Goal: Task Accomplishment & Management: Manage account settings

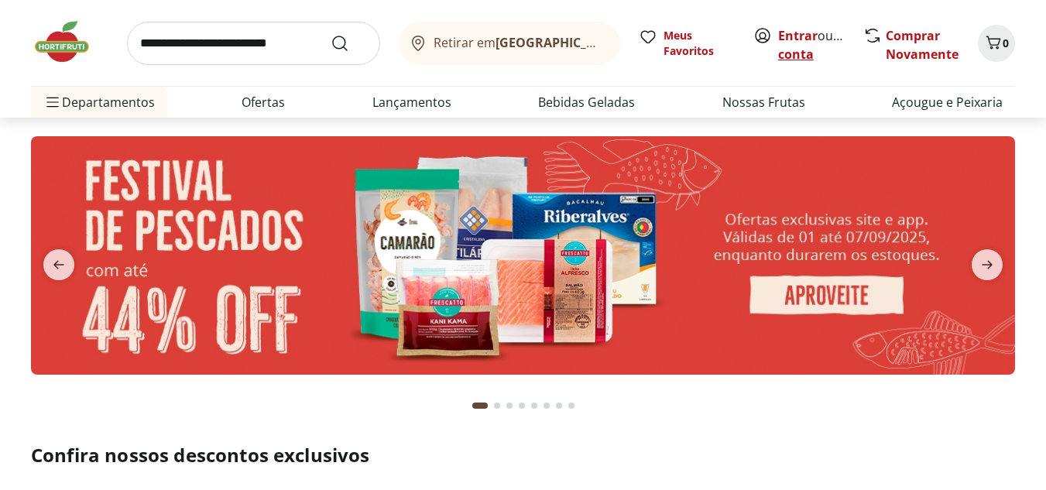
click at [813, 53] on link "Criar conta" at bounding box center [820, 45] width 85 height 36
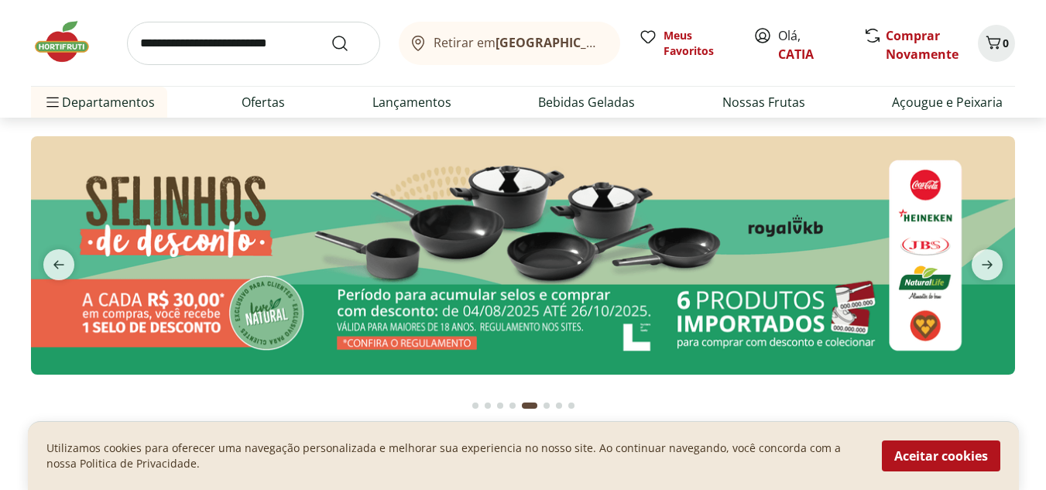
click at [795, 39] on span "Olá, CATIA" at bounding box center [812, 44] width 69 height 37
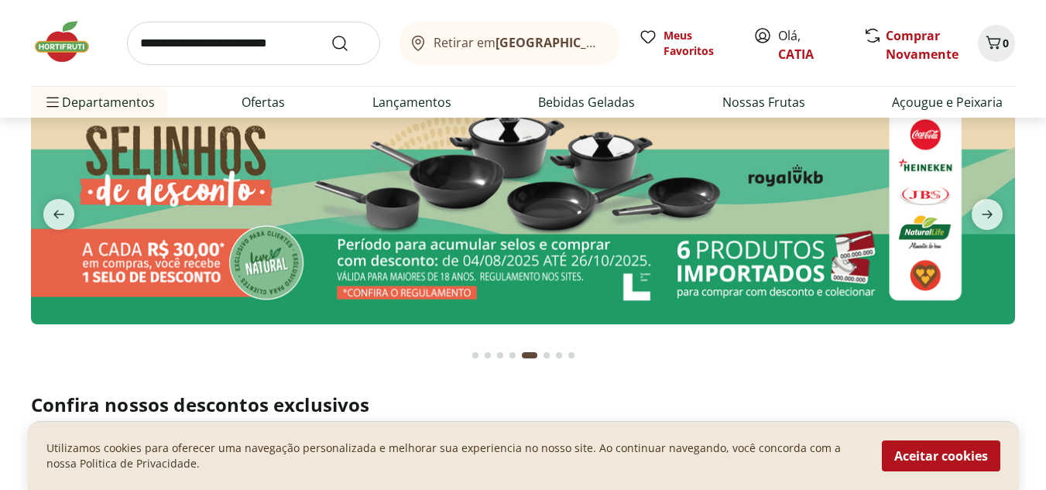
scroll to position [77, 0]
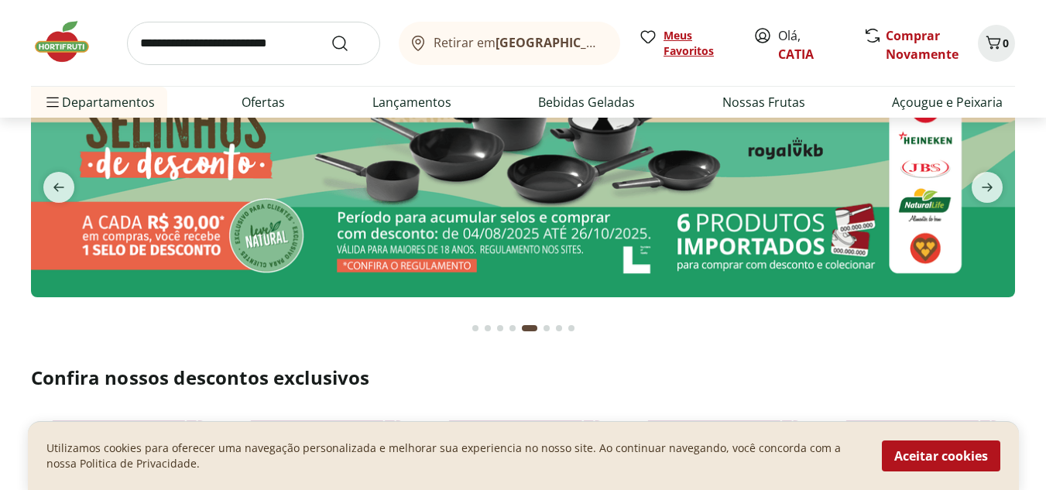
click at [693, 56] on span "Meus Favoritos" at bounding box center [698, 43] width 71 height 31
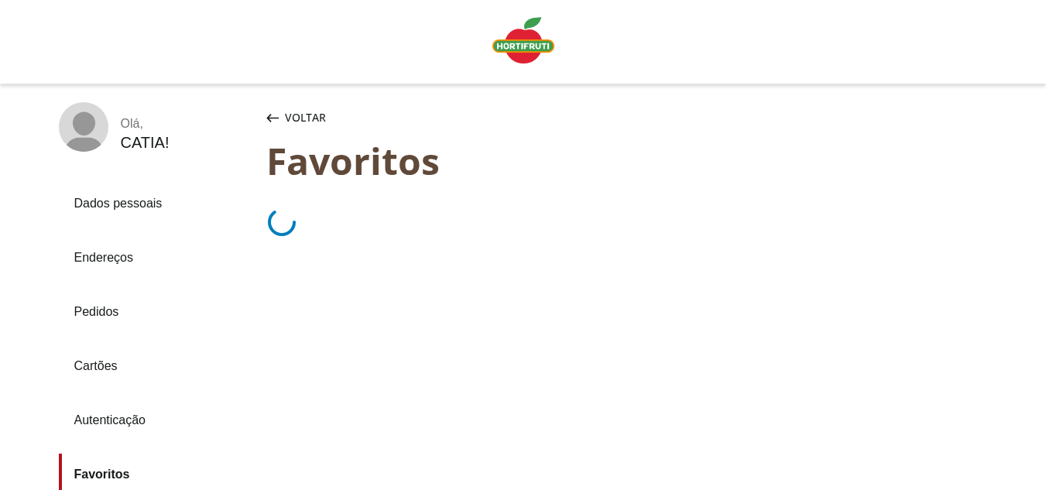
click at [119, 310] on link "Pedidos" at bounding box center [156, 312] width 195 height 42
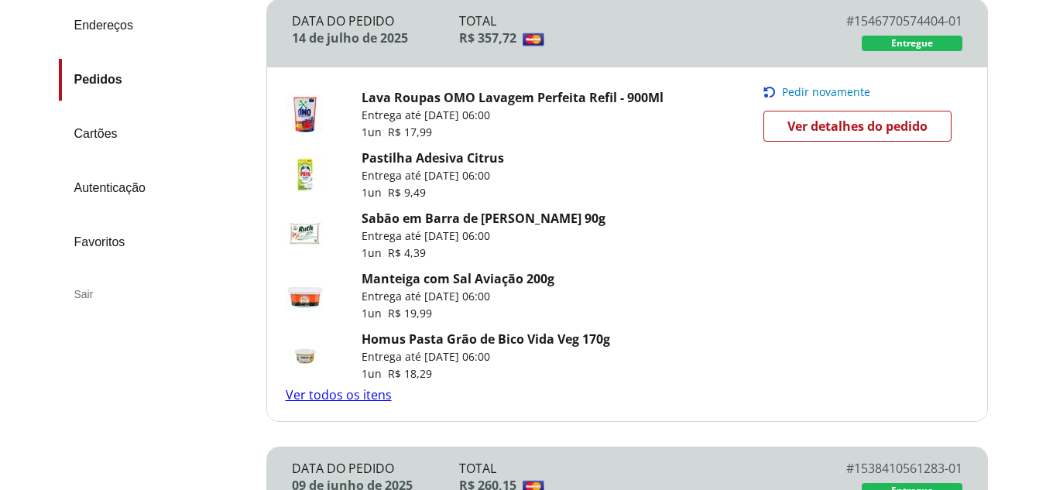
scroll to position [310, 0]
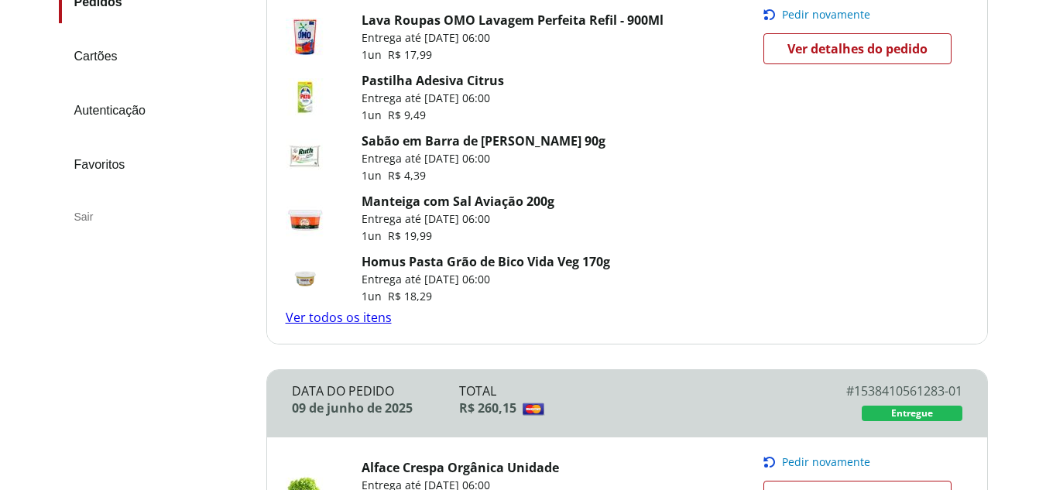
click at [331, 319] on link "Ver todos os itens" at bounding box center [339, 317] width 106 height 17
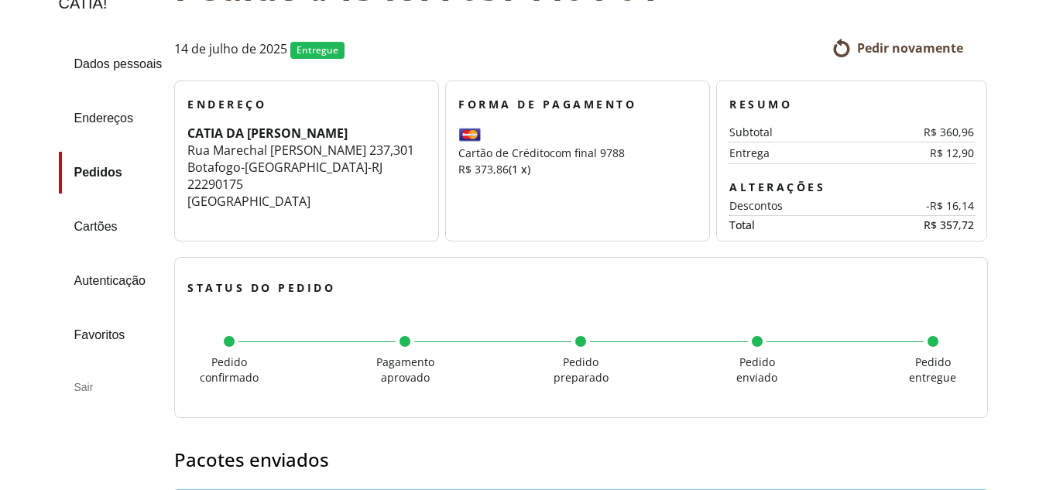
scroll to position [139, 0]
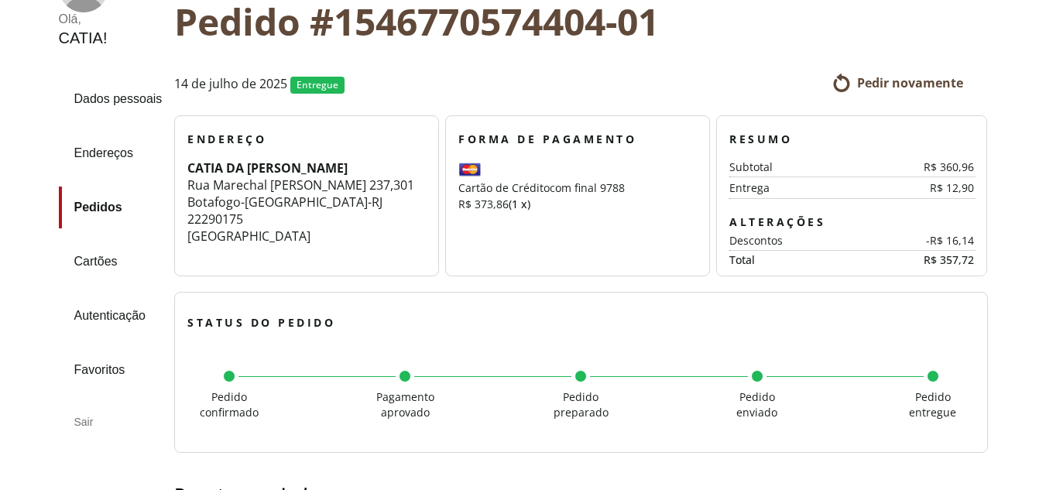
click at [843, 87] on icon at bounding box center [841, 83] width 19 height 19
